Goal: Task Accomplishment & Management: Manage account settings

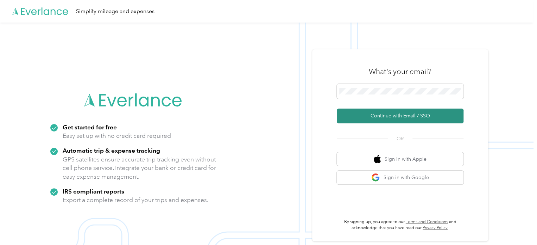
click at [386, 111] on button "Continue with Email / SSO" at bounding box center [400, 115] width 127 height 15
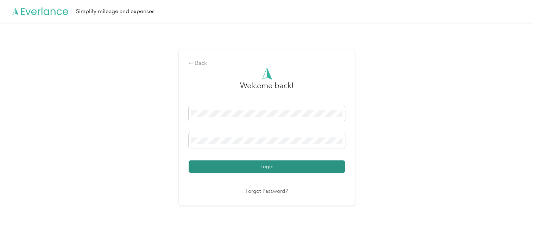
click at [261, 164] on button "Login" at bounding box center [267, 166] width 156 height 12
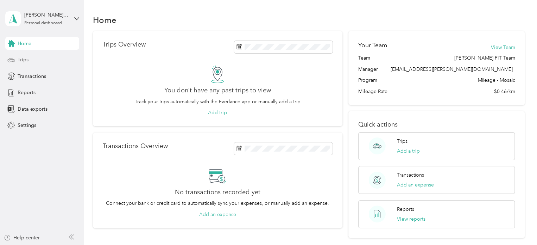
click at [41, 61] on div "Trips" at bounding box center [42, 59] width 74 height 13
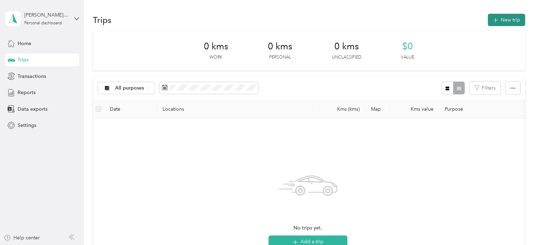
click at [504, 14] on button "New trip" at bounding box center [506, 20] width 37 height 12
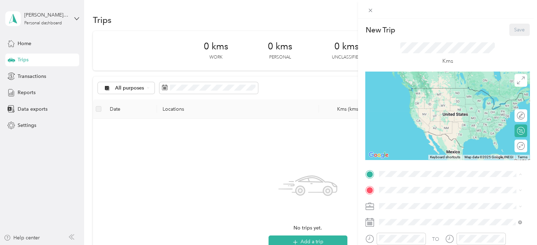
click at [404, 198] on strong "Home" at bounding box center [399, 201] width 14 height 6
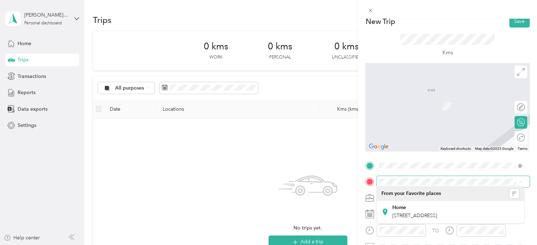
scroll to position [11, 0]
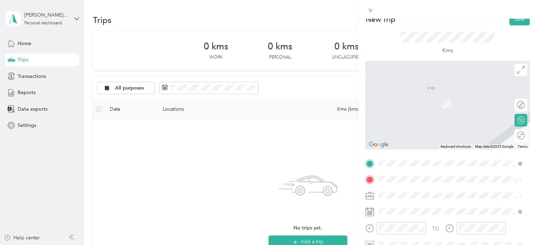
click at [400, 205] on strong "Home" at bounding box center [399, 205] width 14 height 6
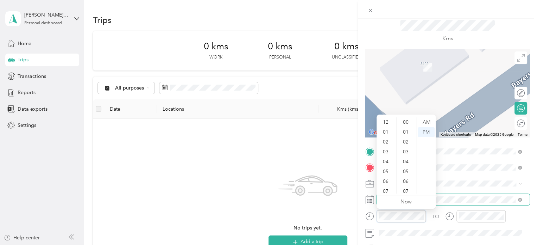
scroll to position [42, 0]
click at [385, 174] on div "10" at bounding box center [386, 179] width 17 height 10
click at [405, 122] on div "00" at bounding box center [406, 122] width 17 height 10
click at [427, 123] on div "AM" at bounding box center [426, 122] width 17 height 10
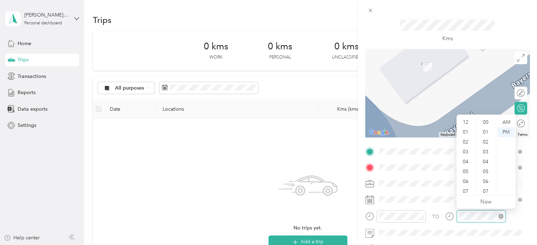
scroll to position [42, 0]
click at [465, 181] on div "10" at bounding box center [466, 179] width 17 height 10
click at [488, 137] on div "42" at bounding box center [486, 135] width 17 height 10
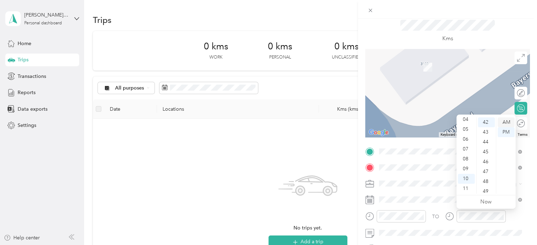
click at [507, 124] on div "AM" at bounding box center [506, 122] width 17 height 10
click at [458, 88] on div at bounding box center [447, 93] width 164 height 88
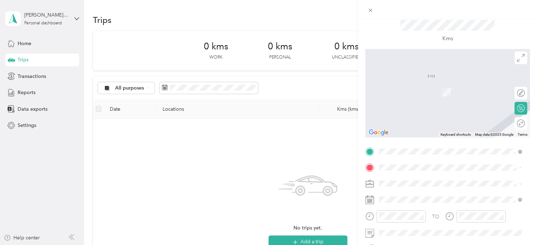
click at [414, 87] on div "[STREET_ADDRESS][PERSON_NAME]" at bounding box center [450, 82] width 138 height 10
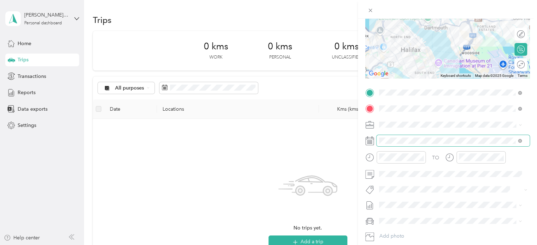
scroll to position [87, 0]
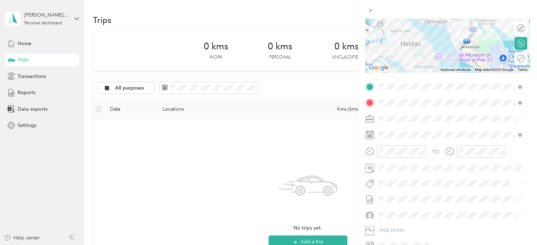
click at [393, 194] on span "Fit [PERSON_NAME] Team" at bounding box center [412, 195] width 52 height 6
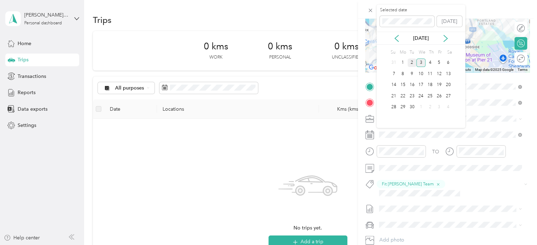
click at [414, 63] on div "2" at bounding box center [412, 62] width 9 height 9
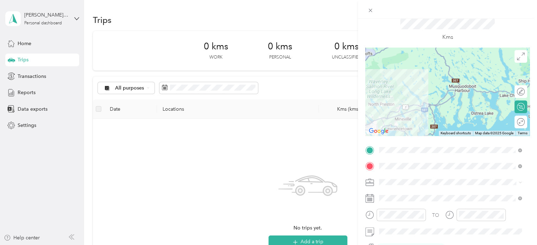
scroll to position [0, 0]
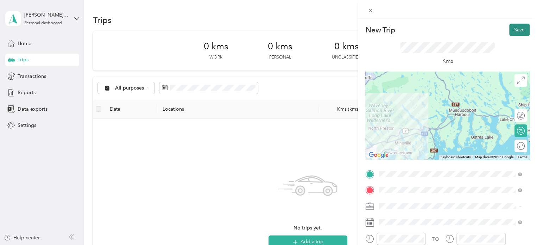
click at [509, 30] on button "Save" at bounding box center [519, 30] width 20 height 12
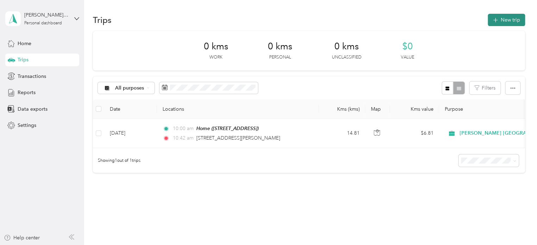
click at [510, 25] on button "New trip" at bounding box center [506, 20] width 37 height 12
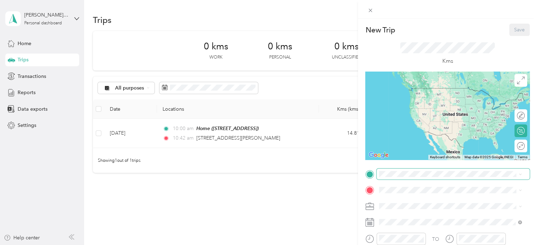
click at [390, 169] on span at bounding box center [453, 173] width 153 height 11
click at [419, 90] on span "[STREET_ADDRESS][PERSON_NAME]" at bounding box center [434, 87] width 84 height 6
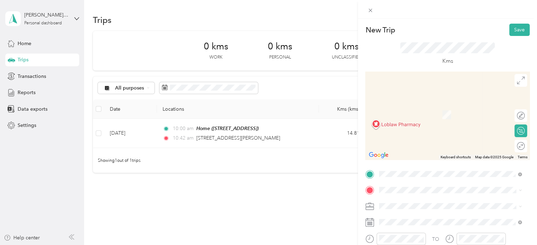
click at [425, 121] on span "[STREET_ADDRESS]" at bounding box center [414, 118] width 45 height 6
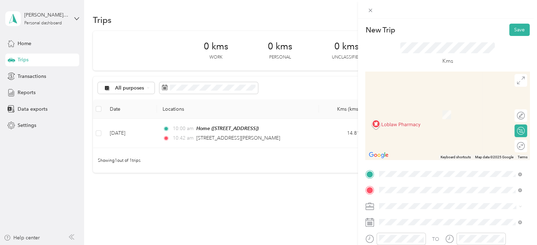
click at [421, 151] on span "[STREET_ADDRESS]" at bounding box center [414, 147] width 45 height 6
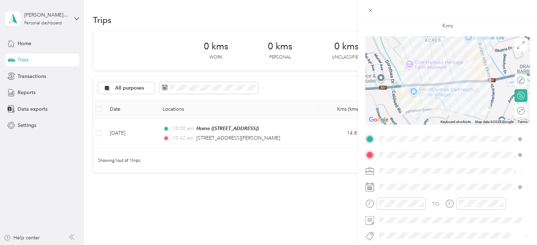
scroll to position [36, 0]
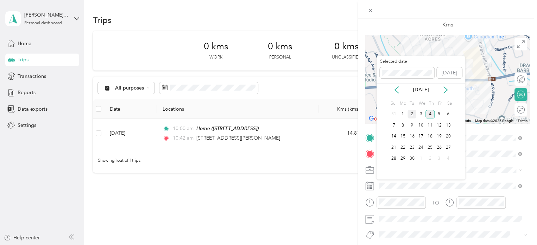
click at [412, 111] on div "2" at bounding box center [412, 114] width 9 height 9
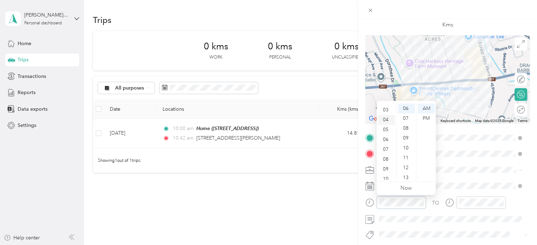
scroll to position [42, 0]
click at [386, 170] on div "11" at bounding box center [386, 175] width 17 height 10
click at [409, 170] on div "30" at bounding box center [406, 170] width 17 height 10
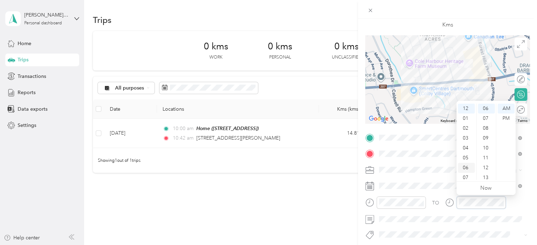
scroll to position [42, 0]
click at [468, 175] on div "11" at bounding box center [466, 175] width 17 height 10
click at [485, 163] on div "45" at bounding box center [486, 161] width 17 height 10
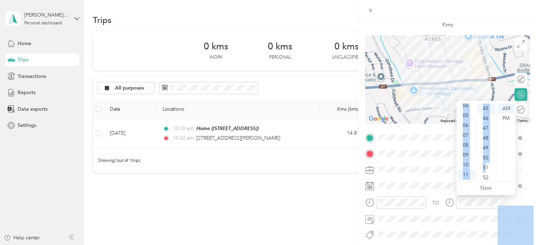
drag, startPoint x: 485, startPoint y: 163, endPoint x: 403, endPoint y: 225, distance: 102.8
click at [403, 225] on body "[PERSON_NAME] Mim Personal dashboard Home Trips Transactions Reports Data expor…" at bounding box center [267, 122] width 534 height 245
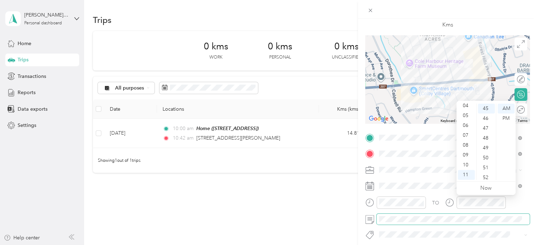
click at [404, 222] on span at bounding box center [453, 218] width 153 height 11
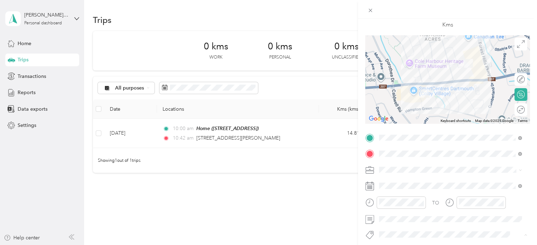
click at [401, 222] on button "Fit [PERSON_NAME] Team" at bounding box center [412, 221] width 62 height 9
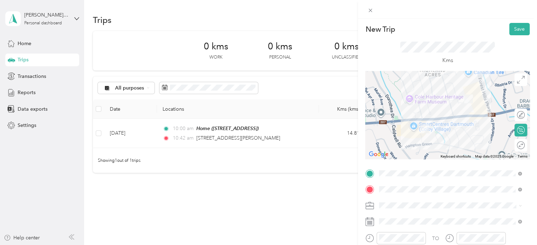
scroll to position [0, 0]
click at [513, 34] on button "Save" at bounding box center [519, 30] width 20 height 12
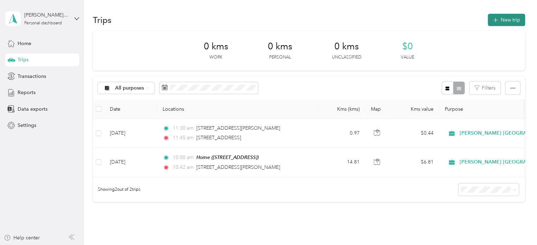
click at [510, 22] on button "New trip" at bounding box center [506, 20] width 37 height 12
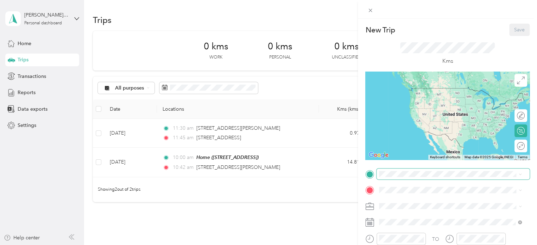
click at [404, 170] on span at bounding box center [453, 173] width 153 height 11
click at [426, 95] on li "[STREET_ADDRESS]" at bounding box center [450, 88] width 147 height 14
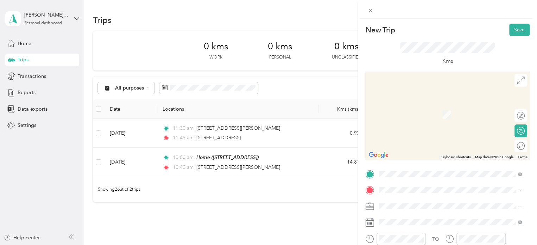
click at [423, 109] on li "[STREET_ADDRESS]" at bounding box center [450, 102] width 147 height 14
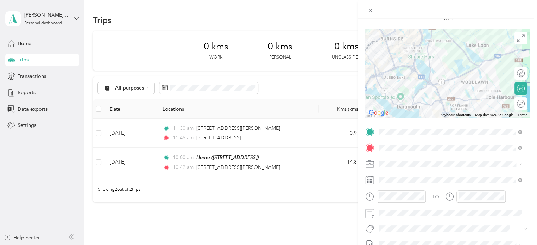
scroll to position [61, 0]
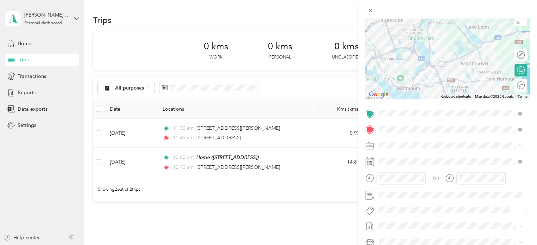
click at [400, 222] on button "Fit [PERSON_NAME] Team" at bounding box center [412, 222] width 62 height 9
click at [436, 210] on icon "button" at bounding box center [438, 211] width 5 height 5
click at [405, 234] on span "Fit Pharmasave Team" at bounding box center [407, 236] width 42 height 6
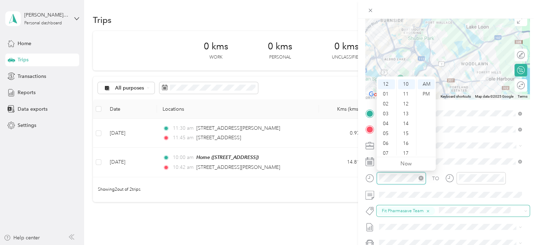
scroll to position [99, 0]
click at [388, 107] on div "02" at bounding box center [386, 104] width 17 height 10
click at [408, 81] on div "00" at bounding box center [406, 84] width 17 height 10
click at [429, 90] on div "PM" at bounding box center [426, 94] width 17 height 10
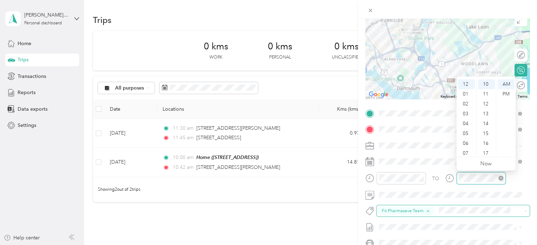
scroll to position [99, 0]
click at [466, 106] on div "02" at bounding box center [466, 104] width 17 height 10
click at [484, 126] on div "30" at bounding box center [486, 125] width 17 height 10
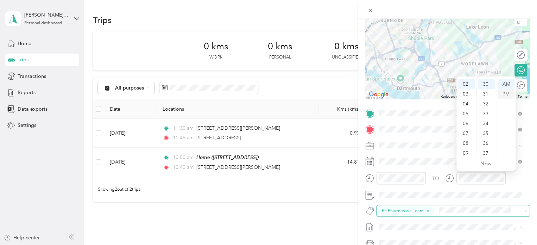
click at [505, 92] on div "PM" at bounding box center [506, 94] width 17 height 10
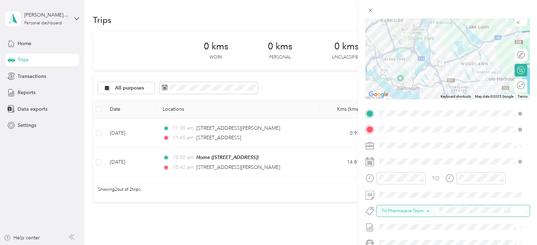
click at [529, 173] on form "New Trip Save This trip cannot be edited because it is either under review, app…" at bounding box center [447, 121] width 179 height 316
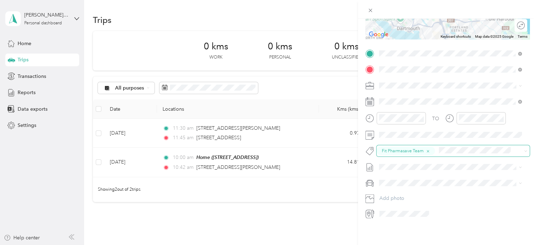
scroll to position [0, 0]
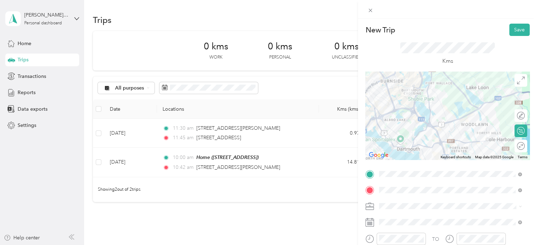
click at [401, 110] on div at bounding box center [447, 115] width 164 height 88
click at [392, 107] on div at bounding box center [447, 115] width 164 height 88
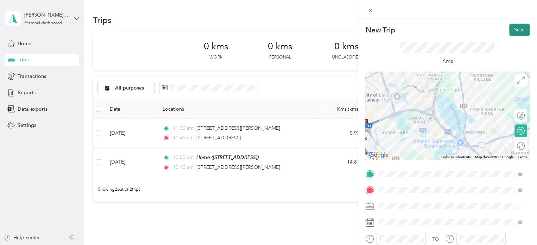
click at [513, 27] on button "Save" at bounding box center [519, 30] width 20 height 12
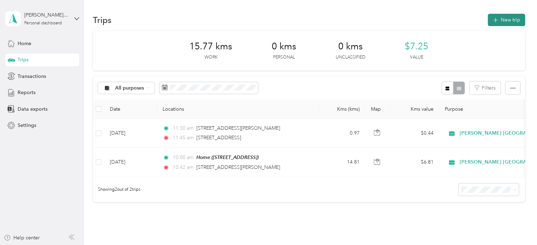
click at [493, 21] on icon "button" at bounding box center [495, 20] width 8 height 8
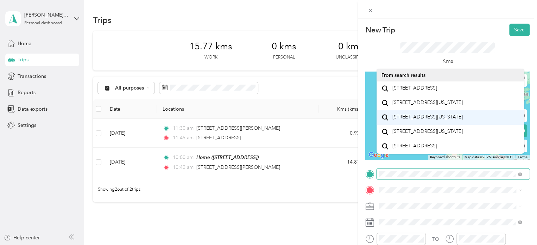
scroll to position [12, 0]
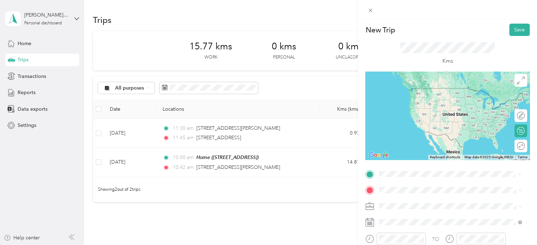
click at [422, 96] on li "[STREET_ADDRESS]" at bounding box center [450, 88] width 147 height 14
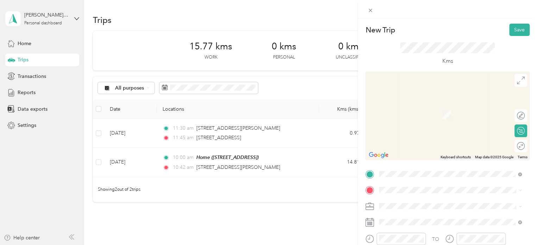
click at [427, 110] on li "[STREET_ADDRESS]" at bounding box center [450, 103] width 147 height 14
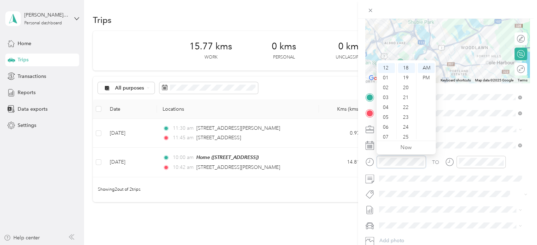
scroll to position [77, 0]
click at [386, 88] on div "02" at bounding box center [386, 87] width 17 height 10
click at [406, 64] on div "00" at bounding box center [406, 67] width 17 height 10
click at [427, 74] on div "PM" at bounding box center [426, 77] width 17 height 10
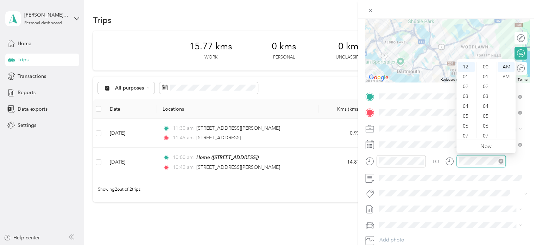
scroll to position [177, 0]
click at [468, 88] on div "02" at bounding box center [466, 87] width 17 height 10
click at [487, 128] on div "30" at bounding box center [486, 126] width 17 height 10
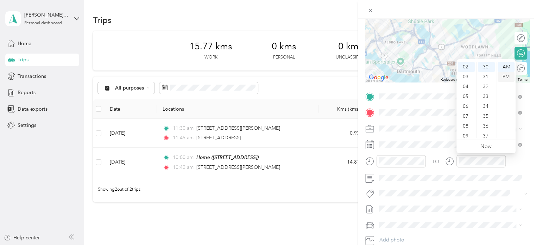
click at [509, 75] on div "PM" at bounding box center [506, 77] width 17 height 10
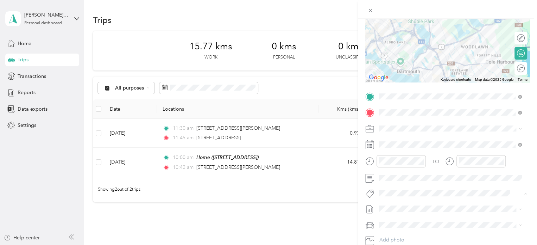
click at [399, 216] on span "Fit Pharmasave Team" at bounding box center [407, 218] width 42 height 6
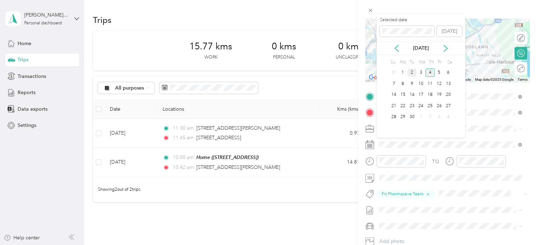
click at [412, 72] on div "2" at bounding box center [412, 72] width 9 height 9
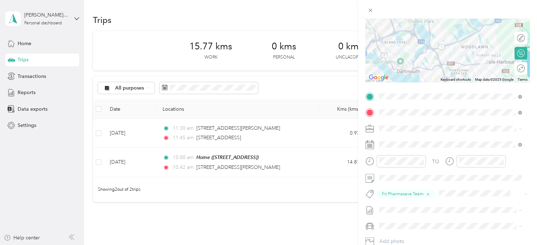
scroll to position [0, 0]
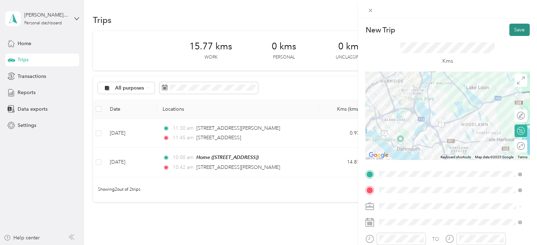
click at [510, 27] on button "Save" at bounding box center [519, 30] width 20 height 12
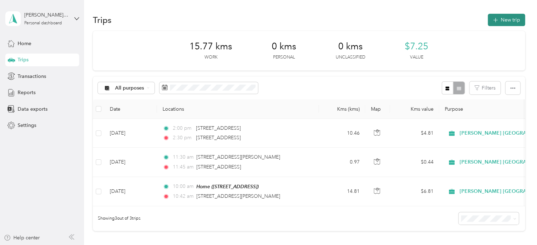
click at [510, 18] on button "New trip" at bounding box center [506, 20] width 37 height 12
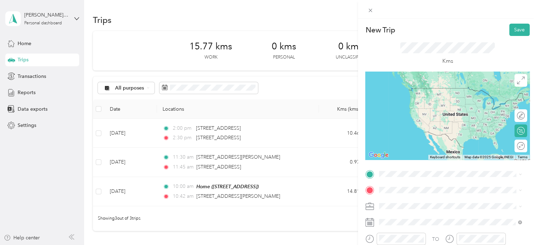
click at [416, 100] on ol "From search results 137 Countryview Drive Dartmouth, Nova Scotia B3B 0E7, Canad…" at bounding box center [450, 110] width 147 height 84
click at [425, 88] on span "[STREET_ADDRESS]" at bounding box center [414, 88] width 45 height 6
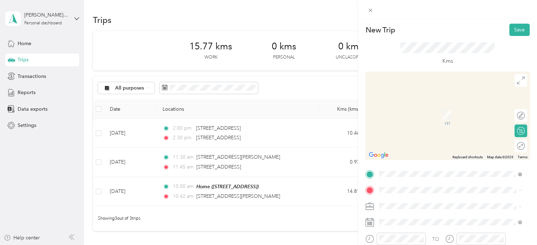
click at [419, 115] on ol "From search results 900 Cole Harbour Road Dartmouth, Nova Scotia B2V 2J5, Canad…" at bounding box center [450, 125] width 147 height 84
click at [408, 111] on li "900 Cole Harbour Road Dartmouth, Nova Scotia B2V 2J5, Canada" at bounding box center [450, 103] width 147 height 14
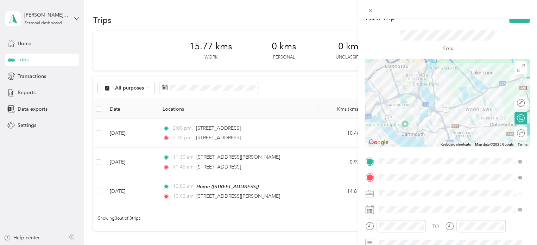
scroll to position [13, 0]
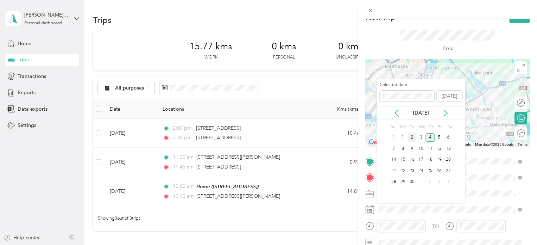
click at [413, 135] on div "2" at bounding box center [412, 137] width 9 height 9
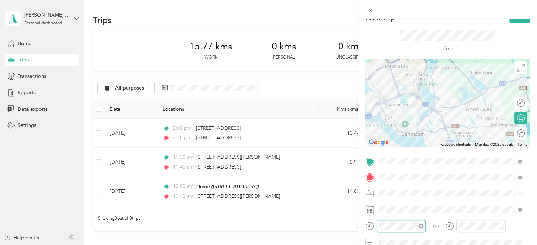
scroll to position [197, 0]
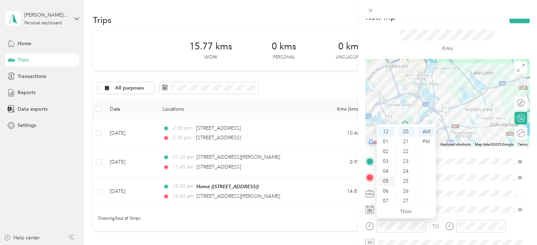
click at [389, 177] on div "05" at bounding box center [386, 181] width 17 height 10
click at [409, 133] on div "00" at bounding box center [406, 132] width 17 height 10
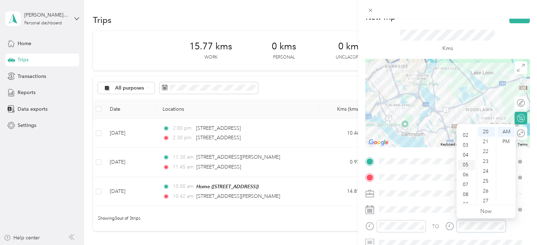
scroll to position [15, 0]
click at [469, 167] on div "05" at bounding box center [466, 165] width 17 height 10
click at [484, 179] on div "30" at bounding box center [486, 180] width 17 height 10
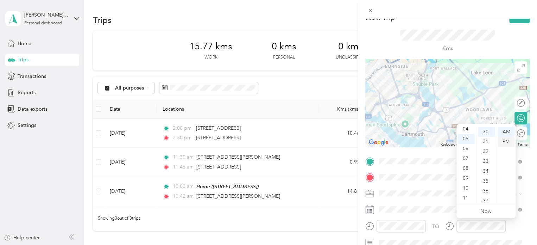
click at [508, 143] on div "PM" at bounding box center [506, 142] width 17 height 10
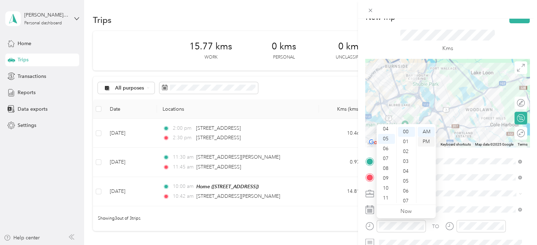
click at [430, 142] on div "PM" at bounding box center [426, 142] width 17 height 10
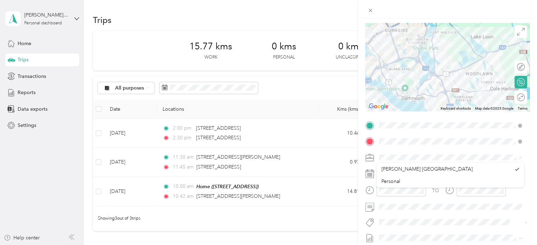
scroll to position [50, 0]
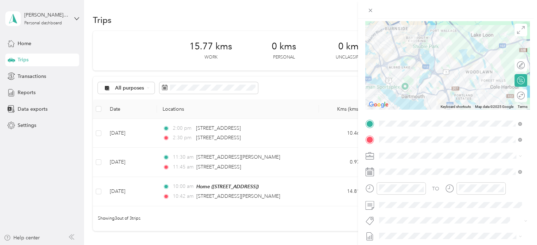
click at [425, 169] on div "[PERSON_NAME] [GEOGRAPHIC_DATA]" at bounding box center [446, 166] width 130 height 7
click at [397, 228] on div "Fit [PERSON_NAME] Team" at bounding box center [450, 230] width 138 height 9
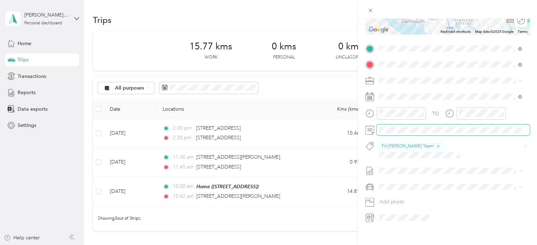
scroll to position [0, 0]
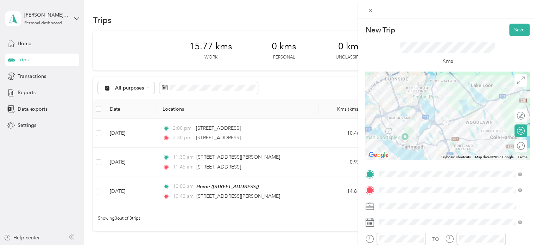
click at [463, 122] on div at bounding box center [447, 115] width 164 height 88
click at [460, 120] on div at bounding box center [447, 115] width 164 height 88
click at [448, 133] on div at bounding box center [447, 115] width 164 height 88
click at [439, 132] on div at bounding box center [447, 115] width 164 height 88
click at [509, 32] on button "Save" at bounding box center [519, 30] width 20 height 12
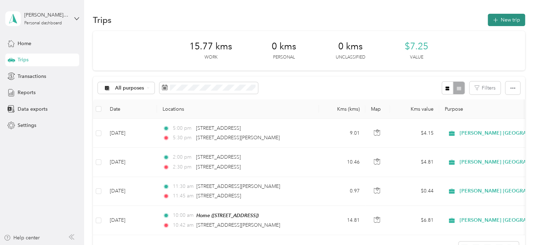
click at [511, 23] on button "New trip" at bounding box center [506, 20] width 37 height 12
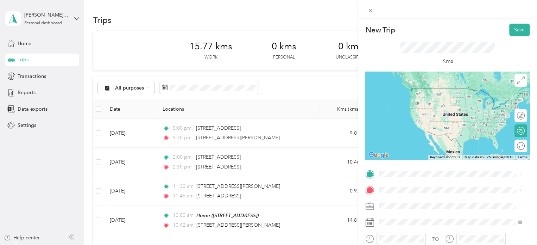
click at [416, 95] on li "900 Cole Harbour Road Dartmouth, Nova Scotia B2V 2J5, Canada" at bounding box center [450, 88] width 147 height 14
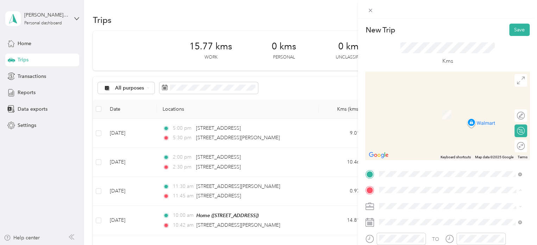
click at [395, 220] on div "Home [STREET_ADDRESS]" at bounding box center [414, 221] width 45 height 15
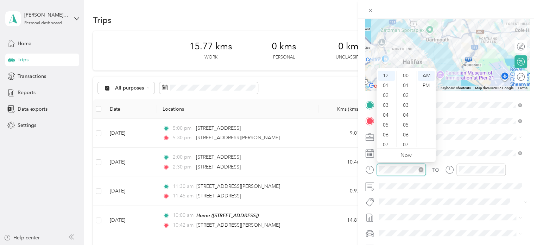
scroll to position [207, 0]
click at [386, 143] on div "07" at bounding box center [386, 145] width 17 height 10
click at [406, 100] on div "45" at bounding box center [406, 101] width 17 height 10
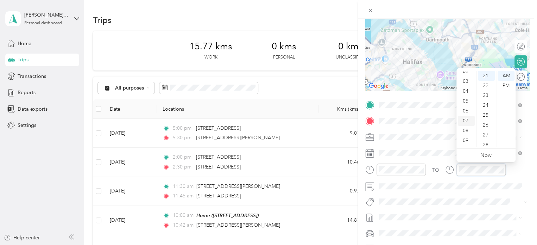
scroll to position [30, 0]
click at [466, 124] on div "08" at bounding box center [466, 125] width 17 height 10
click at [489, 86] on div "08" at bounding box center [486, 86] width 17 height 10
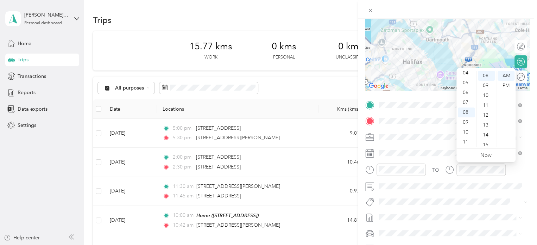
click at [518, 171] on div "TO" at bounding box center [447, 171] width 164 height 17
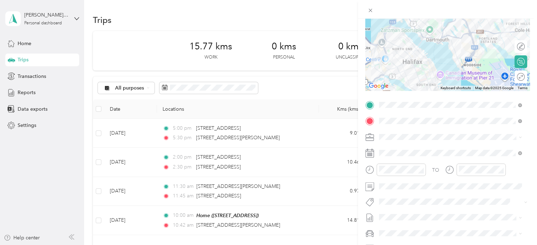
click at [397, 215] on button "Fit [PERSON_NAME] Team" at bounding box center [412, 213] width 62 height 9
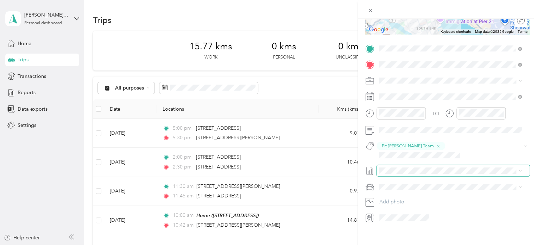
scroll to position [0, 0]
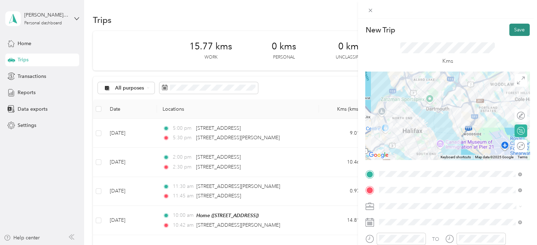
click at [516, 26] on button "Save" at bounding box center [519, 30] width 20 height 12
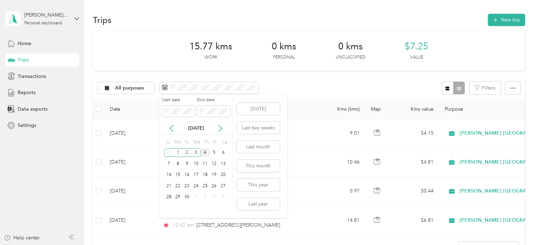
click at [207, 151] on div "4" at bounding box center [205, 152] width 9 height 9
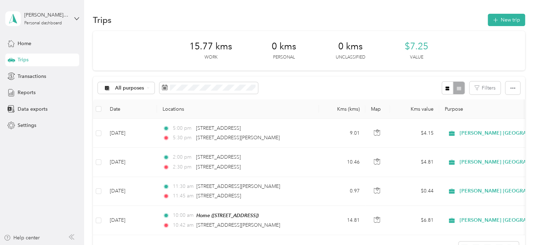
click at [280, 84] on div "All purposes Filters" at bounding box center [309, 87] width 432 height 23
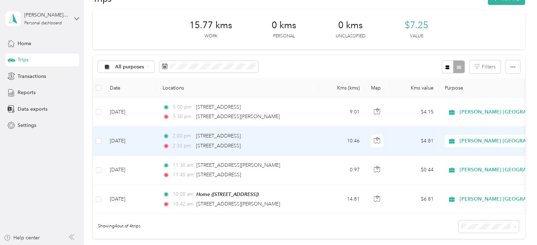
scroll to position [5, 0]
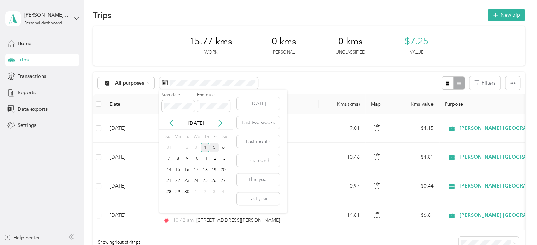
click at [211, 145] on div "5" at bounding box center [213, 147] width 9 height 9
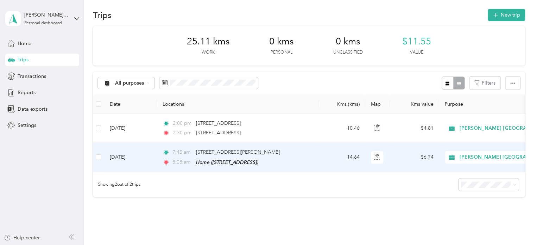
click at [139, 157] on td "Sep 4, 2025" at bounding box center [130, 157] width 53 height 29
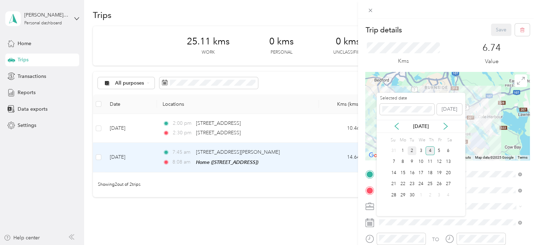
click at [415, 151] on div "2" at bounding box center [412, 150] width 9 height 9
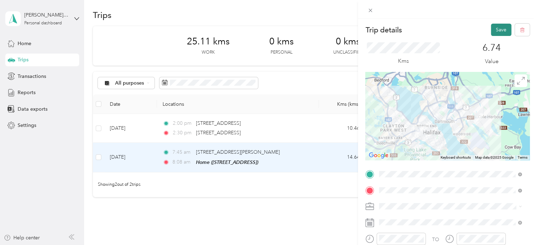
click at [491, 30] on button "Save" at bounding box center [501, 30] width 20 height 12
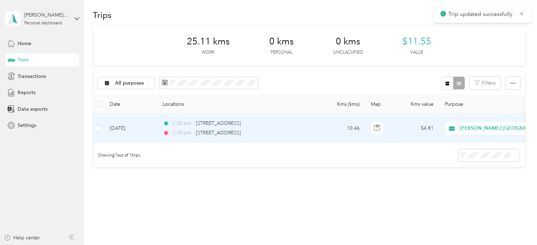
click at [138, 124] on td "Sep 4, 2025" at bounding box center [130, 128] width 53 height 29
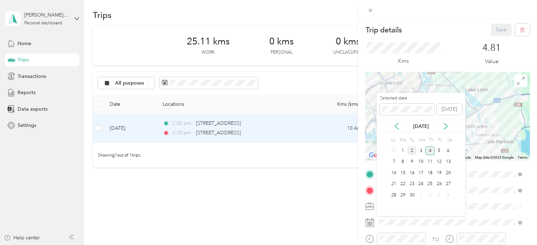
click at [411, 147] on div "2" at bounding box center [412, 150] width 9 height 9
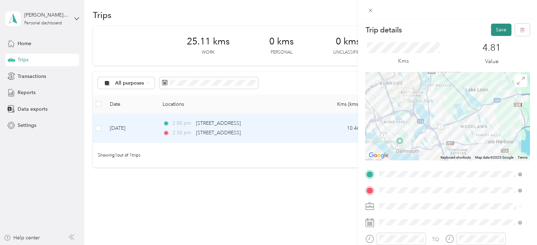
click at [500, 32] on button "Save" at bounding box center [501, 30] width 20 height 12
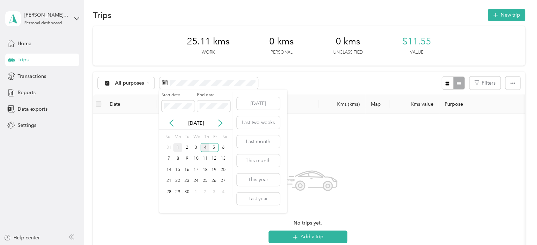
drag, startPoint x: 204, startPoint y: 144, endPoint x: 182, endPoint y: 147, distance: 22.7
click at [182, 147] on div "31 1 2 3 4 5 6" at bounding box center [195, 147] width 63 height 11
click at [177, 147] on div "1" at bounding box center [177, 147] width 9 height 9
click at [173, 124] on icon at bounding box center [171, 122] width 7 height 7
click at [216, 121] on div "Aug 2025" at bounding box center [196, 122] width 74 height 7
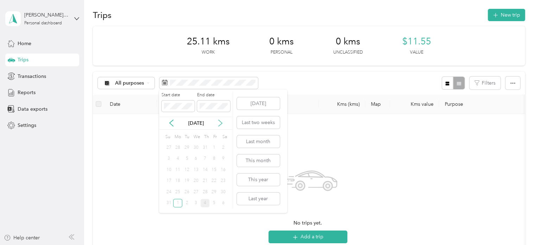
click at [220, 121] on icon at bounding box center [221, 123] width 4 height 6
click at [211, 147] on div "5" at bounding box center [213, 147] width 9 height 9
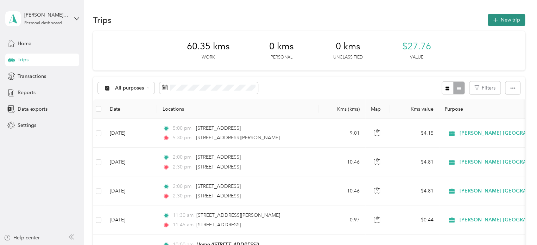
click at [507, 16] on button "New trip" at bounding box center [506, 20] width 37 height 12
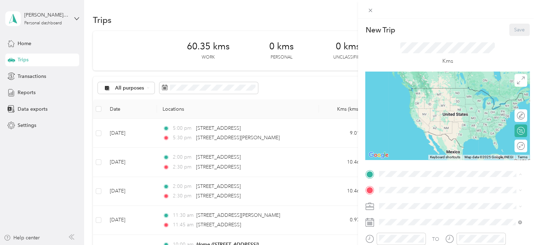
click at [398, 201] on strong "Home" at bounding box center [399, 201] width 14 height 6
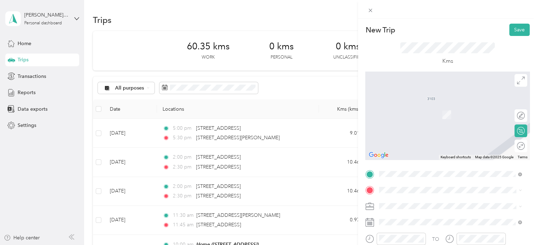
click at [418, 105] on span "2 Forest Hills Parkway Dartmouth, Nova Scotia B2W 6E4, Canada" at bounding box center [414, 102] width 45 height 6
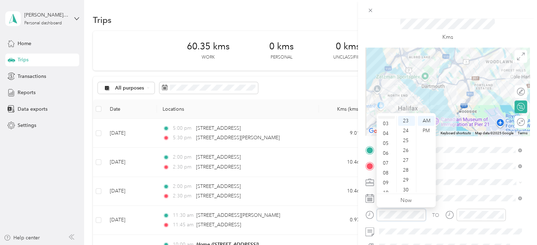
scroll to position [42, 0]
click at [391, 165] on div "09" at bounding box center [386, 167] width 17 height 10
click at [407, 156] on div "04" at bounding box center [406, 160] width 17 height 10
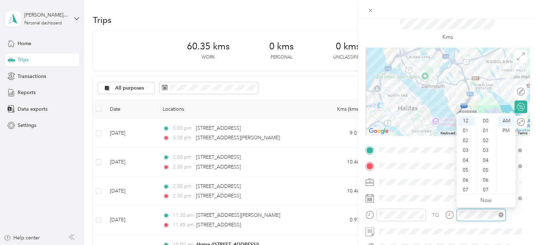
scroll to position [227, 0]
click at [465, 173] on div "09" at bounding box center [466, 177] width 17 height 10
click at [487, 181] on div "33" at bounding box center [486, 181] width 17 height 10
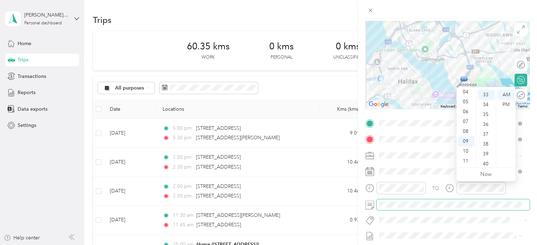
scroll to position [51, 0]
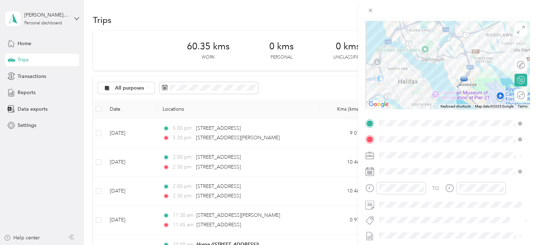
click at [400, 191] on span "Fit [PERSON_NAME] Team" at bounding box center [412, 193] width 52 height 6
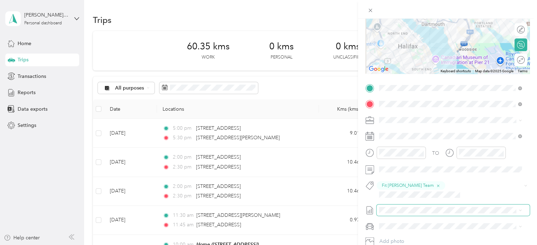
scroll to position [86, 0]
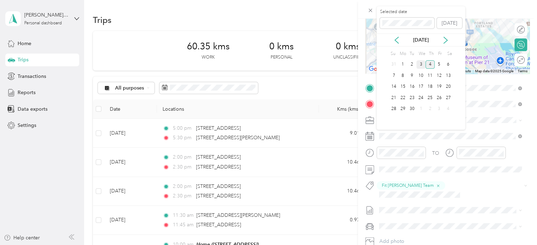
click at [420, 66] on div "3" at bounding box center [420, 64] width 9 height 9
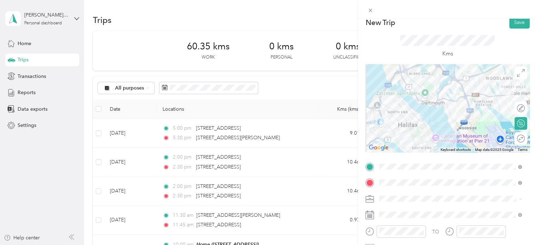
scroll to position [6, 0]
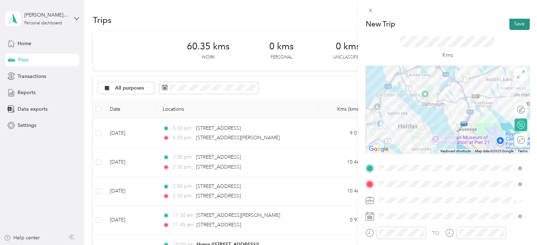
click at [510, 27] on button "Save" at bounding box center [519, 24] width 20 height 12
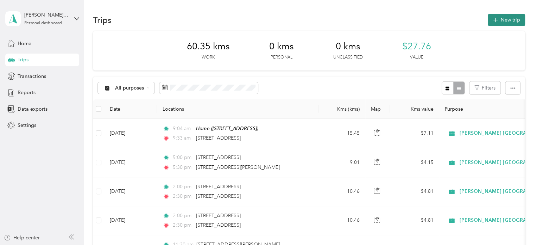
click at [497, 21] on button "New trip" at bounding box center [506, 20] width 37 height 12
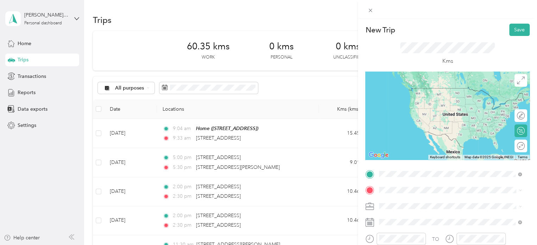
click at [427, 91] on span "2 Forest Hills Parkway Dartmouth, Nova Scotia B2W 6E4, Canada" at bounding box center [414, 88] width 45 height 6
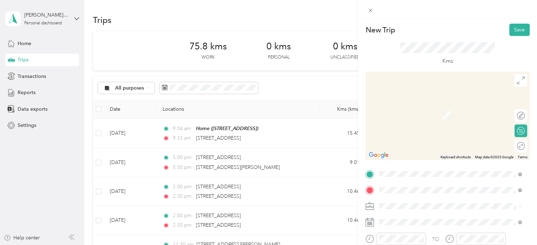
click at [412, 107] on span "2295 Highway 2 Milford, Nova Scotia B0N 1Y0, Canada" at bounding box center [414, 104] width 45 height 6
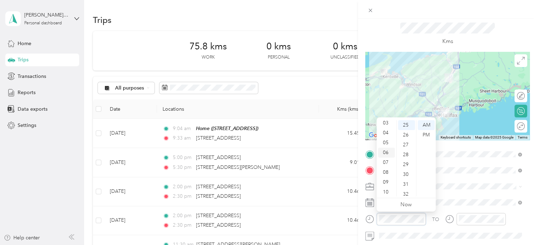
scroll to position [35, 0]
click at [388, 170] on div "08" at bounding box center [386, 169] width 17 height 10
click at [404, 189] on div "45" at bounding box center [406, 193] width 17 height 10
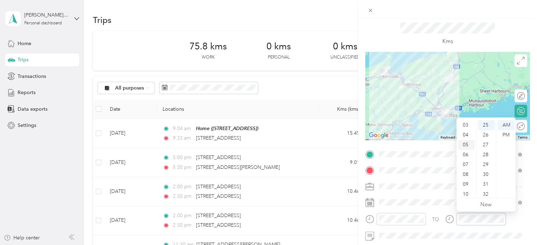
scroll to position [35, 0]
click at [465, 175] on div "09" at bounding box center [466, 179] width 17 height 10
click at [486, 161] on div "42" at bounding box center [486, 162] width 17 height 10
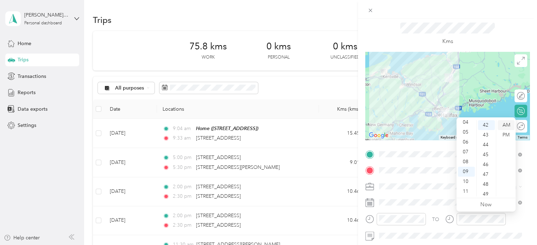
click at [506, 127] on div "AM" at bounding box center [506, 125] width 17 height 10
click at [361, 194] on form "New Trip Save This trip cannot be edited because it is either under review, app…" at bounding box center [447, 161] width 179 height 315
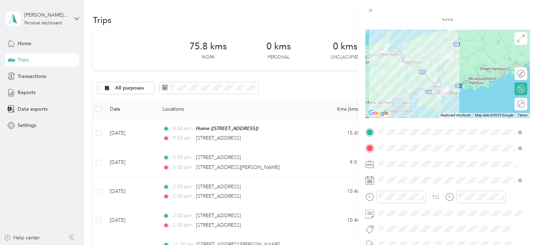
scroll to position [44, 0]
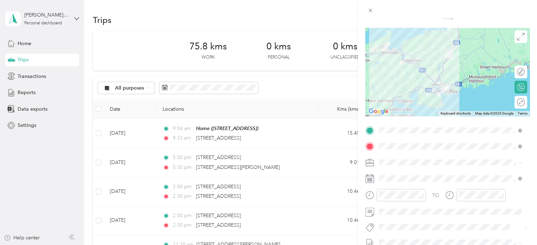
click at [401, 213] on span "Fit [PERSON_NAME] Team" at bounding box center [412, 214] width 52 height 6
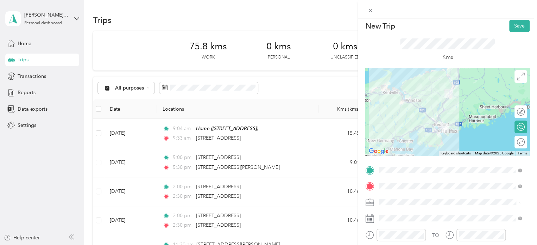
scroll to position [3, 0]
click at [511, 31] on button "Save" at bounding box center [519, 27] width 20 height 12
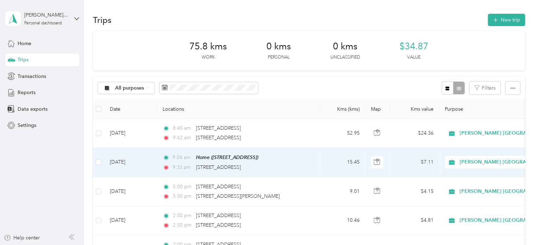
click at [292, 164] on div "9:33 am 2 Forest Hills Parkway, Dartmouth" at bounding box center [237, 167] width 148 height 8
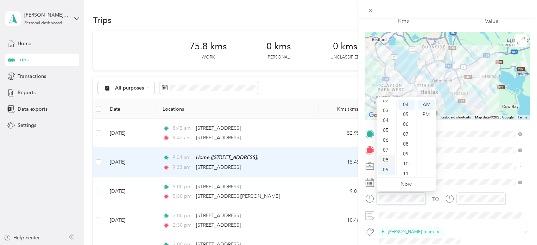
scroll to position [24, 0]
click at [386, 157] on div "08" at bounding box center [386, 160] width 17 height 10
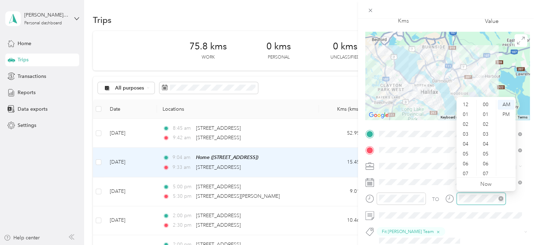
scroll to position [42, 0]
click at [468, 139] on div "08" at bounding box center [466, 141] width 17 height 10
click at [487, 156] on div "41" at bounding box center [486, 158] width 17 height 10
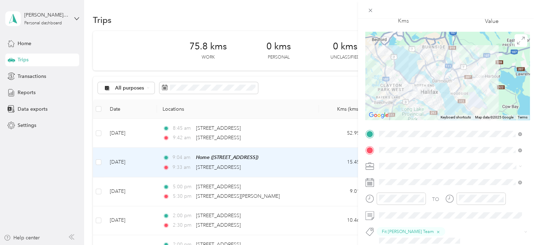
click at [512, 197] on div "TO" at bounding box center [447, 200] width 164 height 17
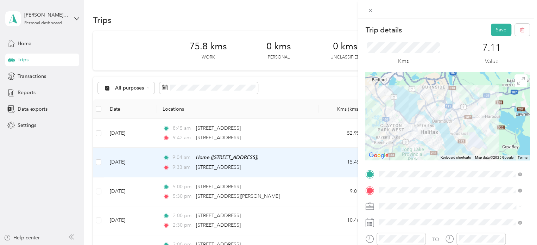
scroll to position [0, 0]
click at [496, 31] on button "Save" at bounding box center [501, 30] width 20 height 12
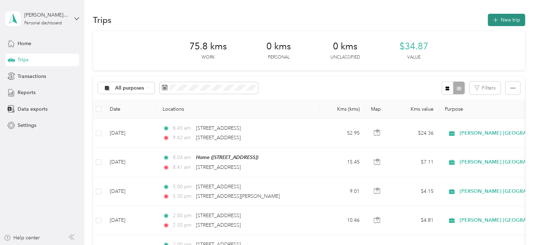
click at [507, 22] on button "New trip" at bounding box center [506, 20] width 37 height 12
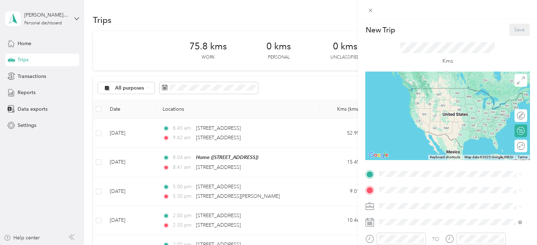
drag, startPoint x: 196, startPoint y: 137, endPoint x: 227, endPoint y: 137, distance: 31.3
click at [227, 137] on div "New Trip Save This trip cannot be edited because it is either under review, app…" at bounding box center [268, 122] width 537 height 245
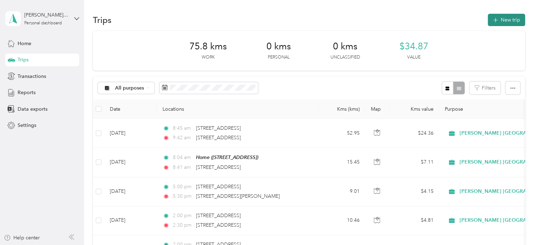
click at [501, 22] on button "New trip" at bounding box center [506, 20] width 37 height 12
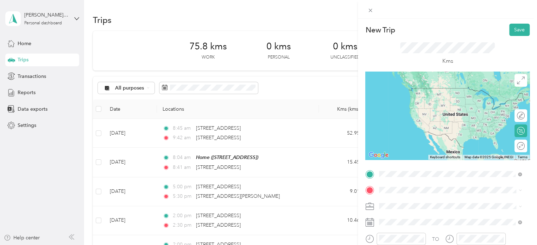
click at [425, 91] on span "2295 Highway 2 Enfield, Nova Scotia B2T 1A3, Canada" at bounding box center [414, 88] width 45 height 6
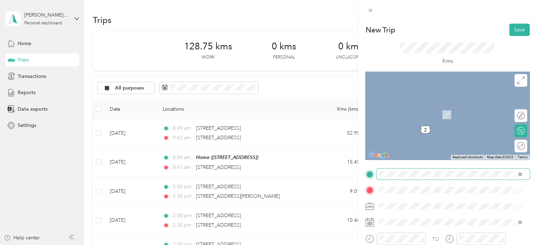
click at [400, 170] on span at bounding box center [453, 173] width 153 height 11
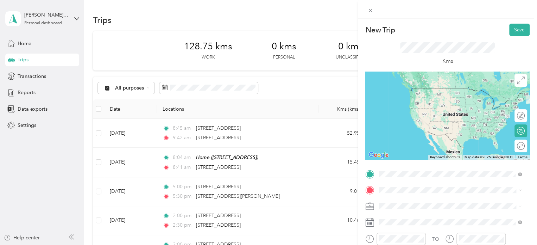
click at [421, 91] on span "2295 Highway 2 Milford, Nova Scotia B0N 1Y0, Canada" at bounding box center [414, 88] width 45 height 6
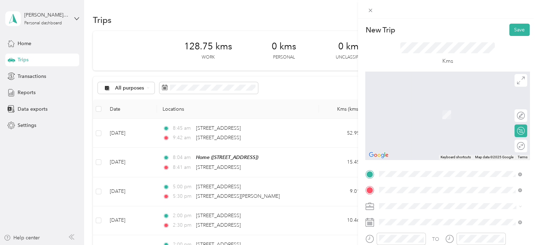
click at [417, 107] on span "3290 Highway 2 Fall River, Nova Scotia B2T 1L8, Canada" at bounding box center [414, 104] width 45 height 6
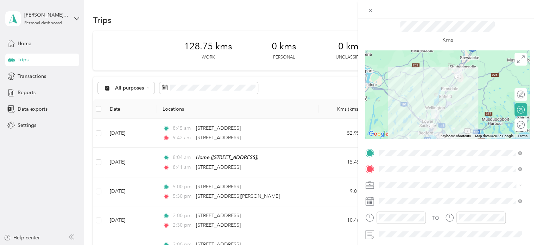
scroll to position [28, 0]
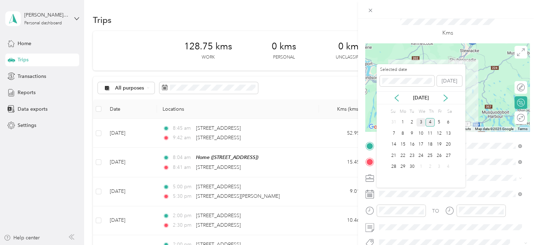
click at [422, 122] on div "3" at bounding box center [420, 122] width 9 height 9
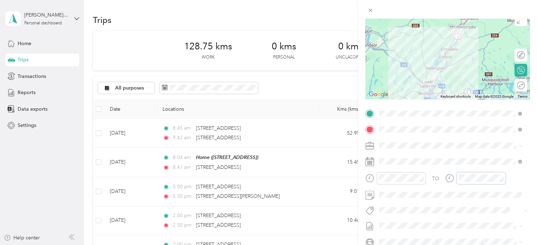
scroll to position [61, 0]
click at [412, 219] on span "Fit [PERSON_NAME] Team" at bounding box center [412, 220] width 52 height 6
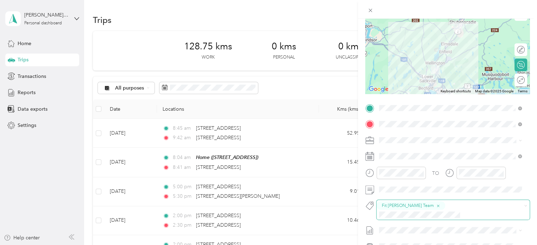
scroll to position [0, 0]
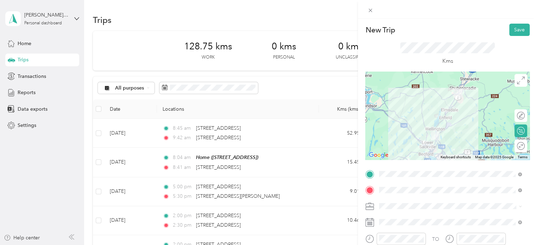
click at [436, 122] on div at bounding box center [447, 115] width 164 height 88
click at [444, 125] on div at bounding box center [447, 115] width 164 height 88
click at [512, 33] on button "Save" at bounding box center [519, 30] width 20 height 12
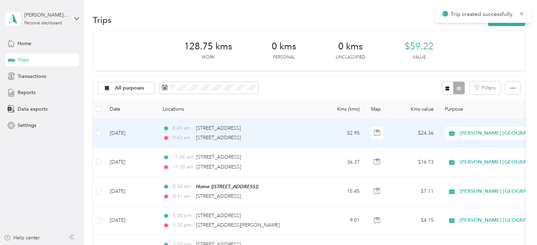
click at [150, 134] on td "Sep 4, 2025" at bounding box center [130, 133] width 53 height 29
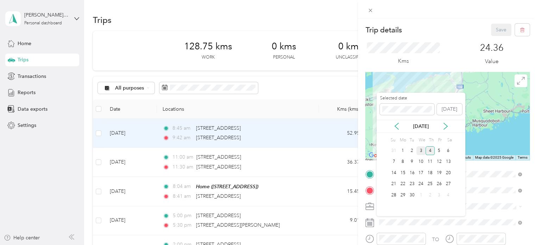
click at [424, 148] on div "3" at bounding box center [420, 150] width 9 height 9
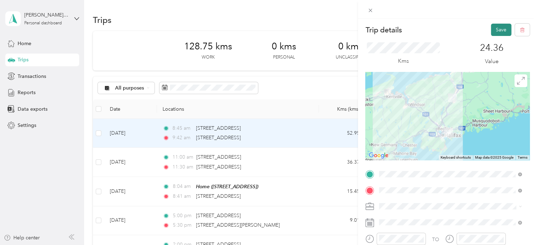
click at [493, 29] on button "Save" at bounding box center [501, 30] width 20 height 12
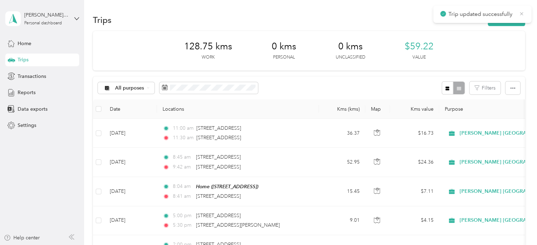
click at [523, 13] on icon at bounding box center [522, 14] width 6 height 6
click at [514, 16] on button "New trip" at bounding box center [506, 20] width 37 height 12
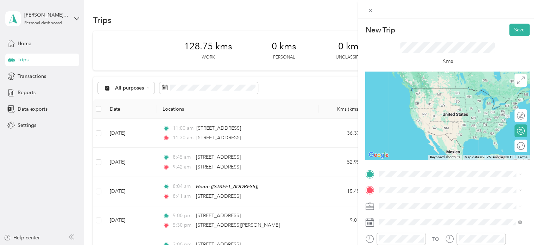
click at [414, 94] on li "3290 Highway 2 Fall River, Nova Scotia B2T 1L8, Canada" at bounding box center [450, 87] width 147 height 14
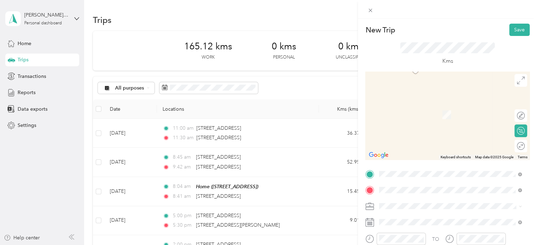
click at [431, 112] on li "269 Highway 214 Elmsdale, Nova Scotia B2S 1K1, Canada" at bounding box center [450, 104] width 147 height 14
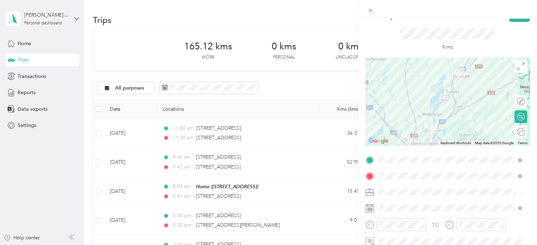
scroll to position [8, 0]
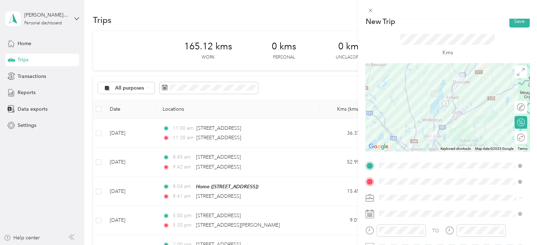
click at [432, 115] on div at bounding box center [447, 107] width 164 height 88
click at [452, 115] on div at bounding box center [447, 107] width 164 height 88
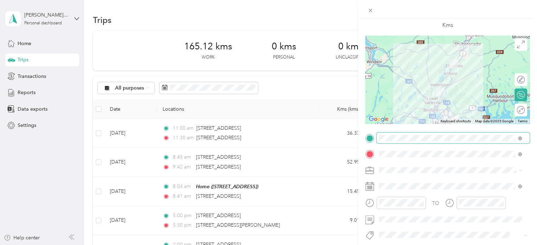
scroll to position [36, 0]
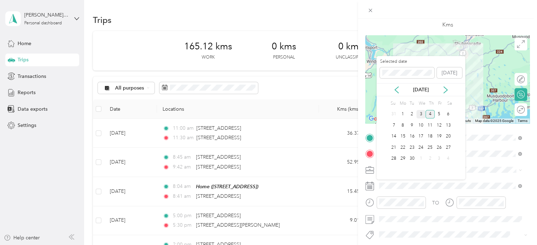
click at [421, 115] on div "3" at bounding box center [420, 114] width 9 height 9
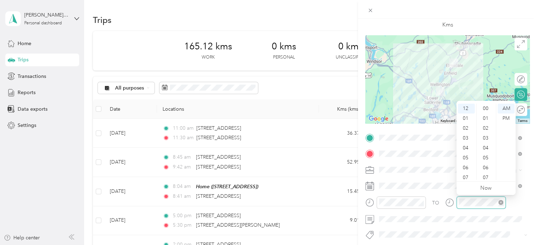
scroll to position [296, 0]
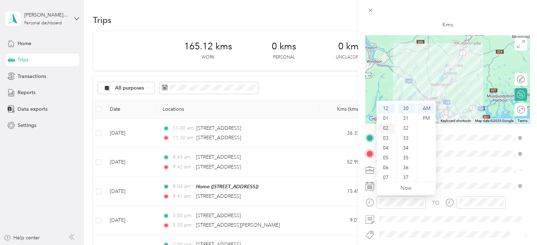
click at [386, 128] on div "02" at bounding box center [386, 128] width 17 height 10
click at [405, 166] on div "45" at bounding box center [406, 167] width 17 height 10
click at [458, 200] on div at bounding box center [480, 202] width 49 height 12
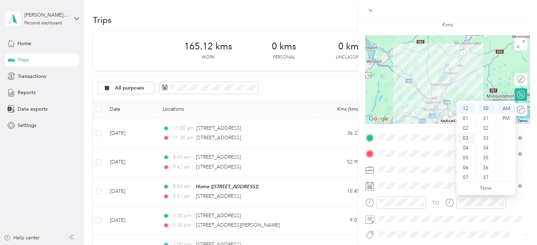
click at [465, 139] on div "03" at bounding box center [466, 138] width 17 height 10
click at [487, 138] on div "15" at bounding box center [486, 134] width 17 height 10
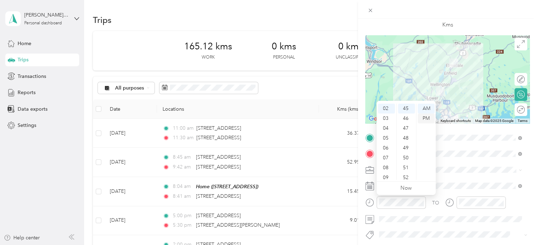
click at [425, 119] on div "PM" at bounding box center [426, 118] width 17 height 10
click at [428, 119] on div "PM" at bounding box center [426, 118] width 17 height 10
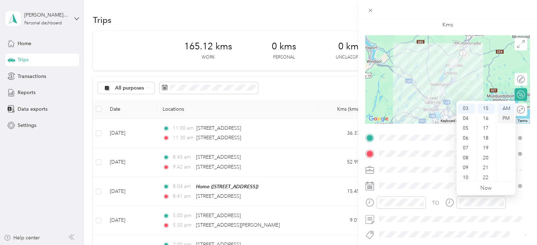
click at [507, 119] on div "PM" at bounding box center [506, 118] width 17 height 10
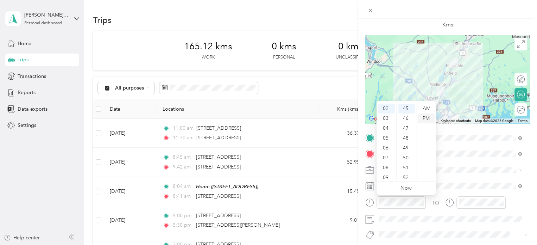
click at [425, 119] on div "PM" at bounding box center [426, 118] width 17 height 10
click at [470, 210] on div at bounding box center [475, 204] width 61 height 17
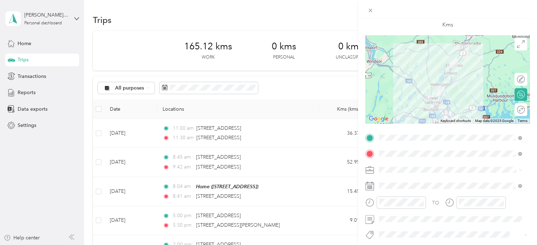
click at [410, 221] on span "Fit [PERSON_NAME] Team" at bounding box center [412, 222] width 52 height 6
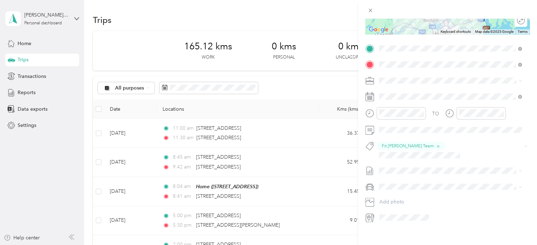
scroll to position [0, 0]
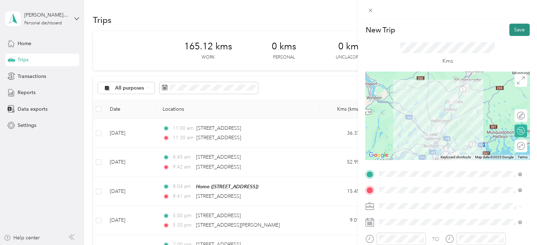
click at [514, 30] on button "Save" at bounding box center [519, 30] width 20 height 12
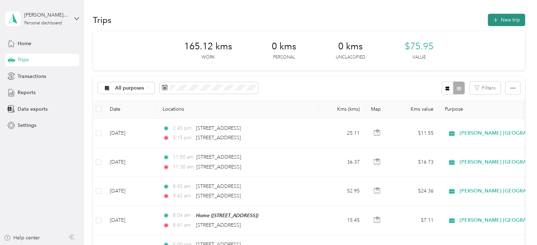
click at [502, 22] on button "New trip" at bounding box center [506, 20] width 37 height 12
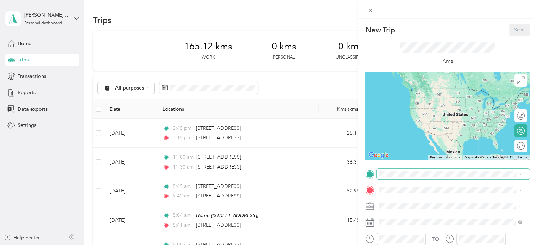
click at [406, 177] on span at bounding box center [453, 173] width 153 height 11
click at [427, 91] on span "269 Highway 214 Elmsdale, Nova Scotia B2S 1K1, Canada" at bounding box center [414, 88] width 45 height 6
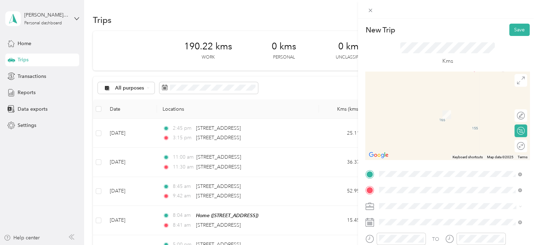
click at [415, 109] on div "210 Chain Lake Drive Halifax, Nova Scotia B3S 1C5, Canada" at bounding box center [450, 105] width 138 height 10
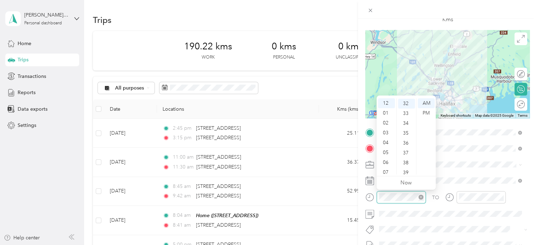
scroll to position [315, 0]
click at [391, 160] on div "06" at bounding box center [386, 162] width 17 height 10
click at [406, 132] on div "35" at bounding box center [406, 133] width 17 height 10
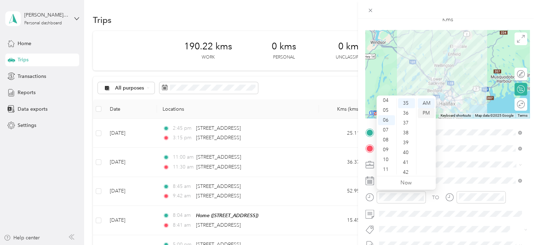
click at [425, 109] on div "PM" at bounding box center [426, 113] width 17 height 10
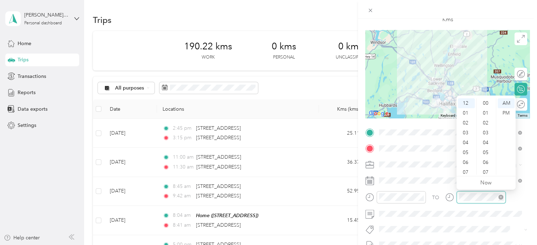
scroll to position [315, 0]
click at [468, 170] on div "07" at bounding box center [466, 172] width 17 height 10
click at [486, 170] on div "15" at bounding box center [486, 168] width 17 height 10
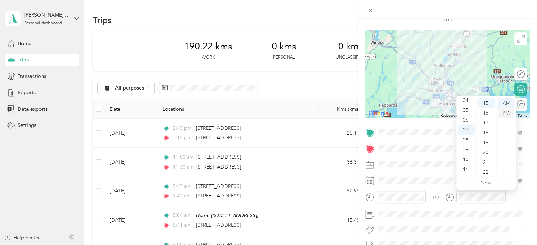
click at [508, 111] on div "PM" at bounding box center [506, 113] width 17 height 10
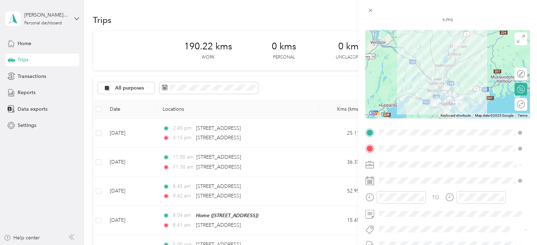
click at [405, 217] on li "Fit [PERSON_NAME] Team" at bounding box center [450, 216] width 147 height 14
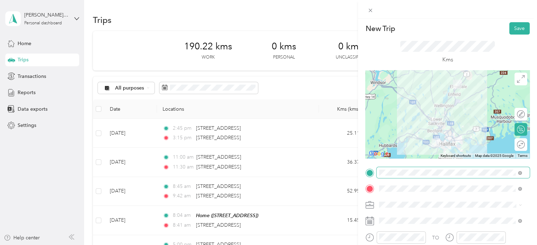
scroll to position [0, 0]
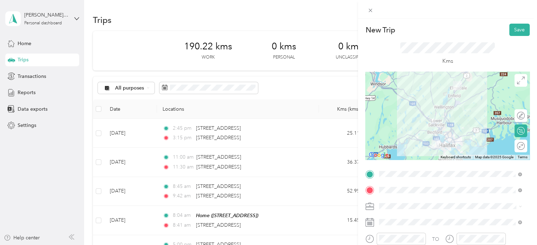
click at [444, 101] on div at bounding box center [447, 115] width 164 height 88
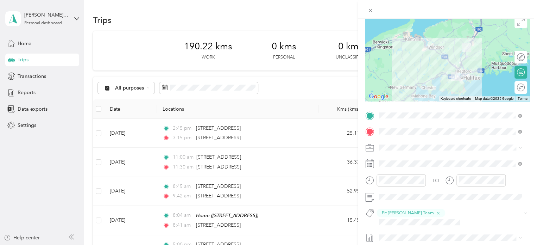
scroll to position [59, 0]
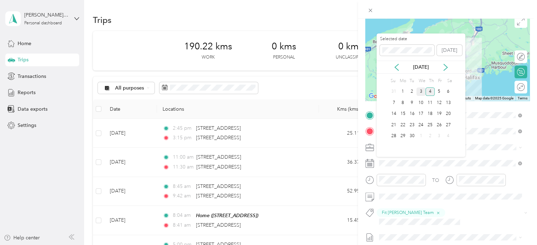
click at [424, 90] on div "3" at bounding box center [420, 91] width 9 height 9
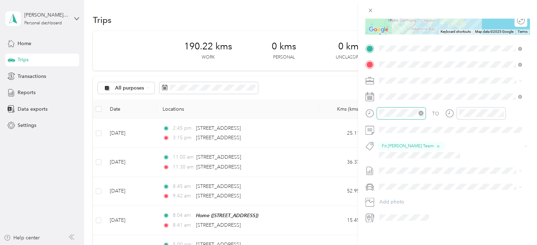
scroll to position [0, 0]
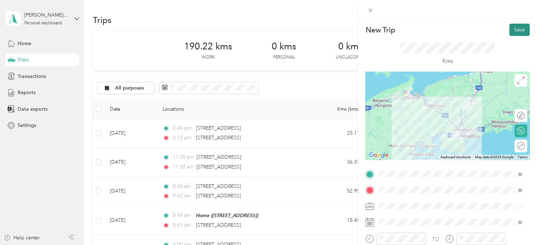
click at [511, 32] on button "Save" at bounding box center [519, 30] width 20 height 12
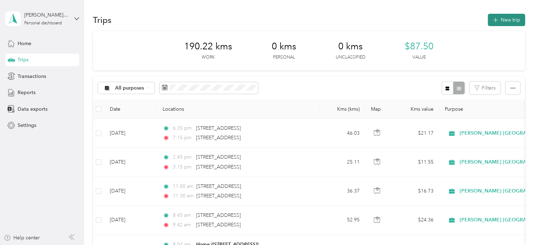
click at [507, 18] on button "New trip" at bounding box center [506, 20] width 37 height 12
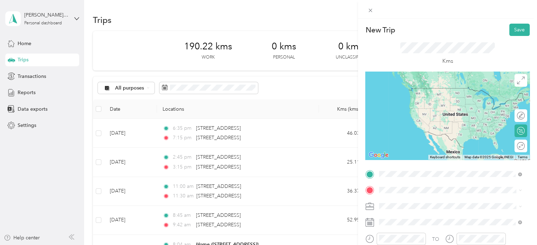
click at [422, 85] on span "210 Chain Lake Drive Halifax, Nova Scotia B3S 1C5, Canada" at bounding box center [414, 88] width 45 height 6
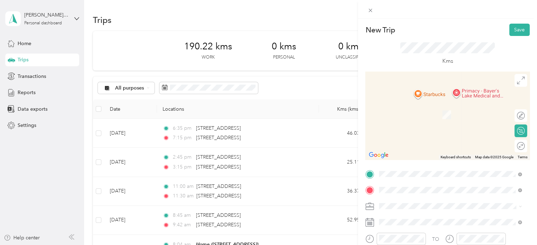
click at [417, 118] on span "[STREET_ADDRESS]" at bounding box center [414, 115] width 45 height 6
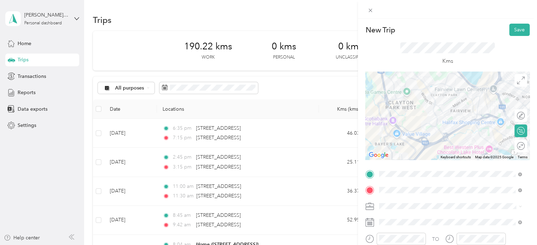
scroll to position [25, 0]
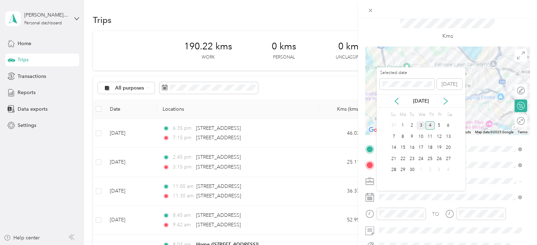
click at [423, 125] on div "3" at bounding box center [420, 125] width 9 height 9
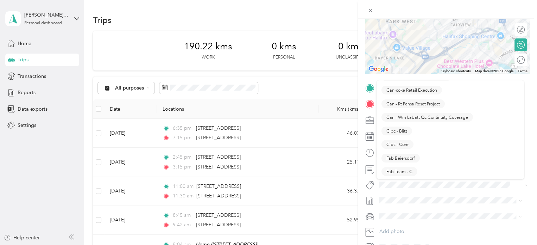
scroll to position [0, 0]
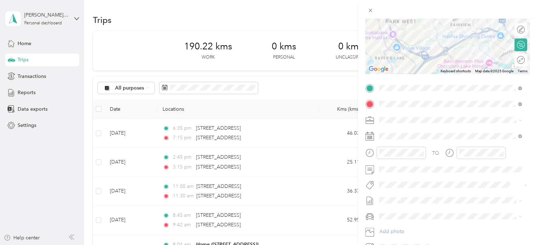
click at [402, 198] on button "Fit [PERSON_NAME] Team" at bounding box center [412, 194] width 62 height 9
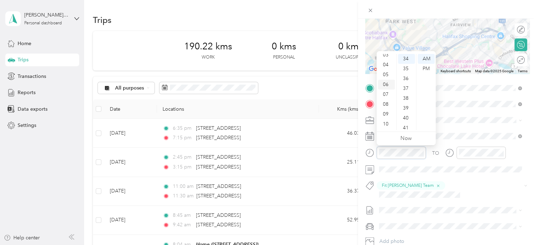
scroll to position [42, 0]
click at [389, 116] on div "10" at bounding box center [386, 115] width 17 height 10
click at [406, 59] on div "00" at bounding box center [406, 59] width 17 height 10
click at [427, 67] on div "PM" at bounding box center [426, 69] width 17 height 10
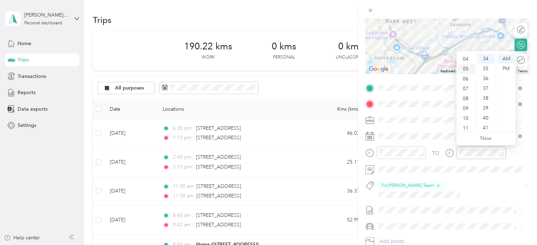
scroll to position [42, 0]
click at [467, 113] on div "10" at bounding box center [466, 115] width 17 height 10
click at [485, 121] on div "26" at bounding box center [486, 125] width 17 height 10
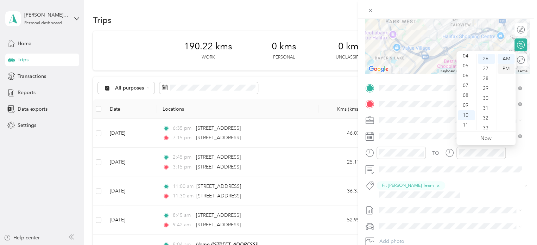
click at [507, 71] on div "PM" at bounding box center [506, 69] width 17 height 10
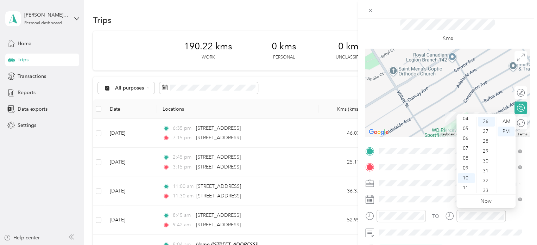
scroll to position [0, 0]
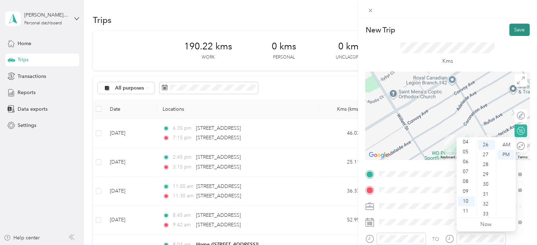
click at [517, 29] on button "Save" at bounding box center [519, 30] width 20 height 12
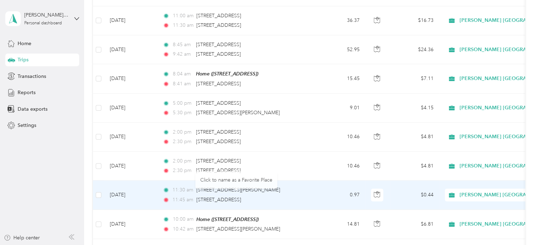
scroll to position [193, 0]
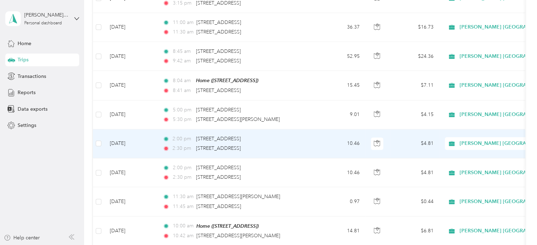
click at [136, 140] on td "[DATE]" at bounding box center [130, 143] width 53 height 29
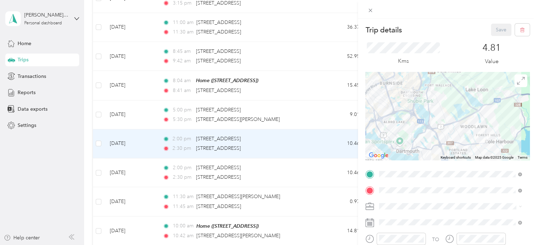
click at [14, 42] on div "Trip details Save This trip cannot be edited because it is either under review,…" at bounding box center [268, 122] width 537 height 245
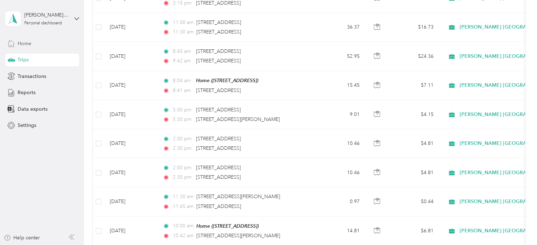
click at [21, 44] on span "Home" at bounding box center [25, 43] width 14 height 7
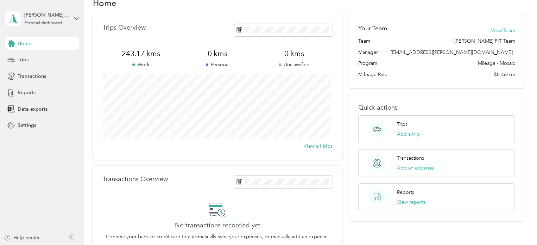
scroll to position [14, 0]
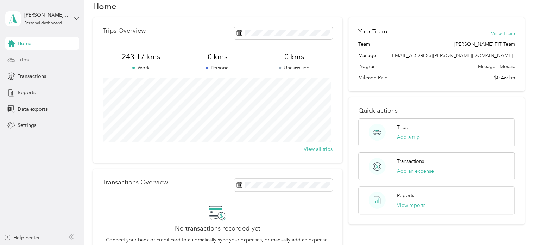
click at [22, 56] on span "Trips" at bounding box center [23, 59] width 11 height 7
